Goal: Information Seeking & Learning: Learn about a topic

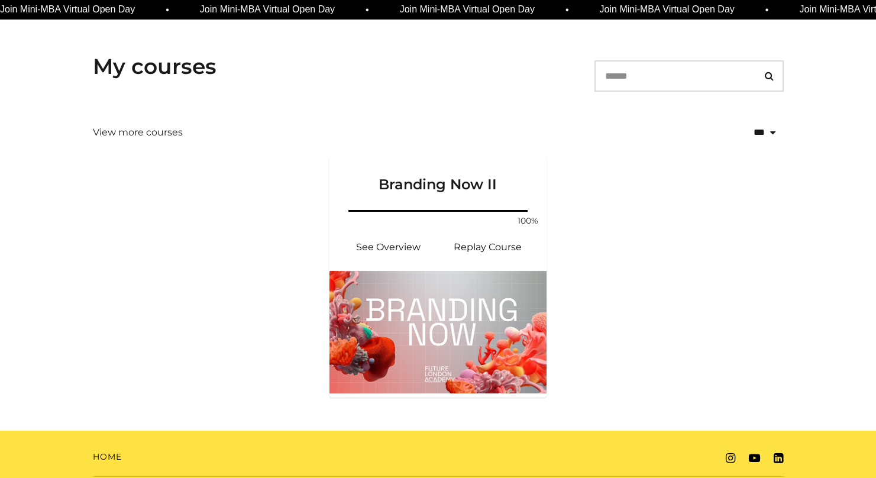
scroll to position [205, 0]
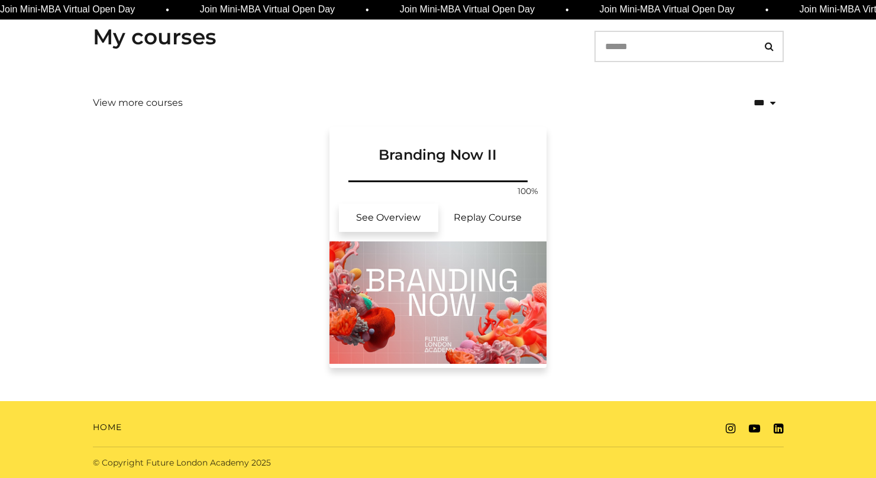
click at [401, 211] on link "See Overview" at bounding box center [388, 217] width 99 height 28
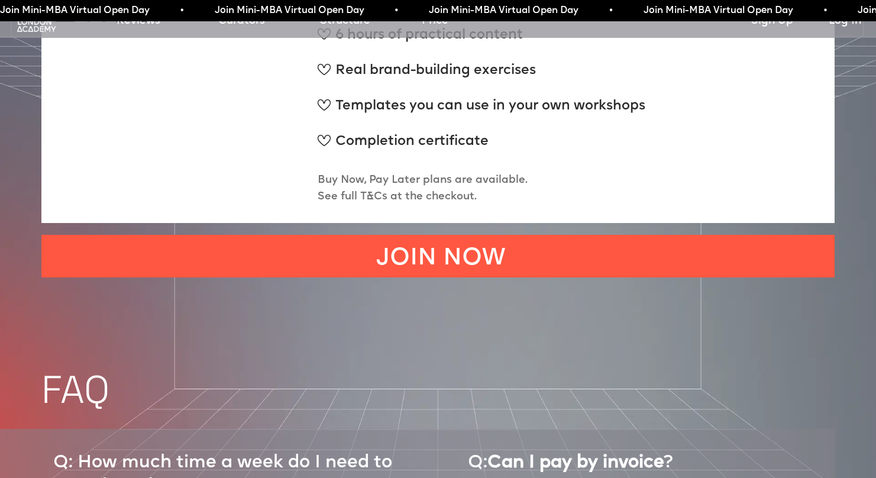
scroll to position [5515, 0]
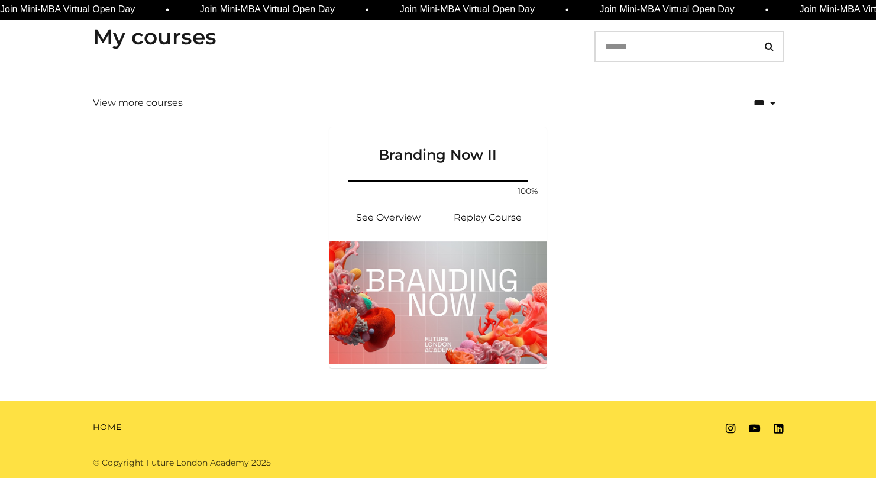
scroll to position [205, 0]
click at [424, 156] on h3 "Branding Now II" at bounding box center [437, 145] width 189 height 37
